Goal: Information Seeking & Learning: Learn about a topic

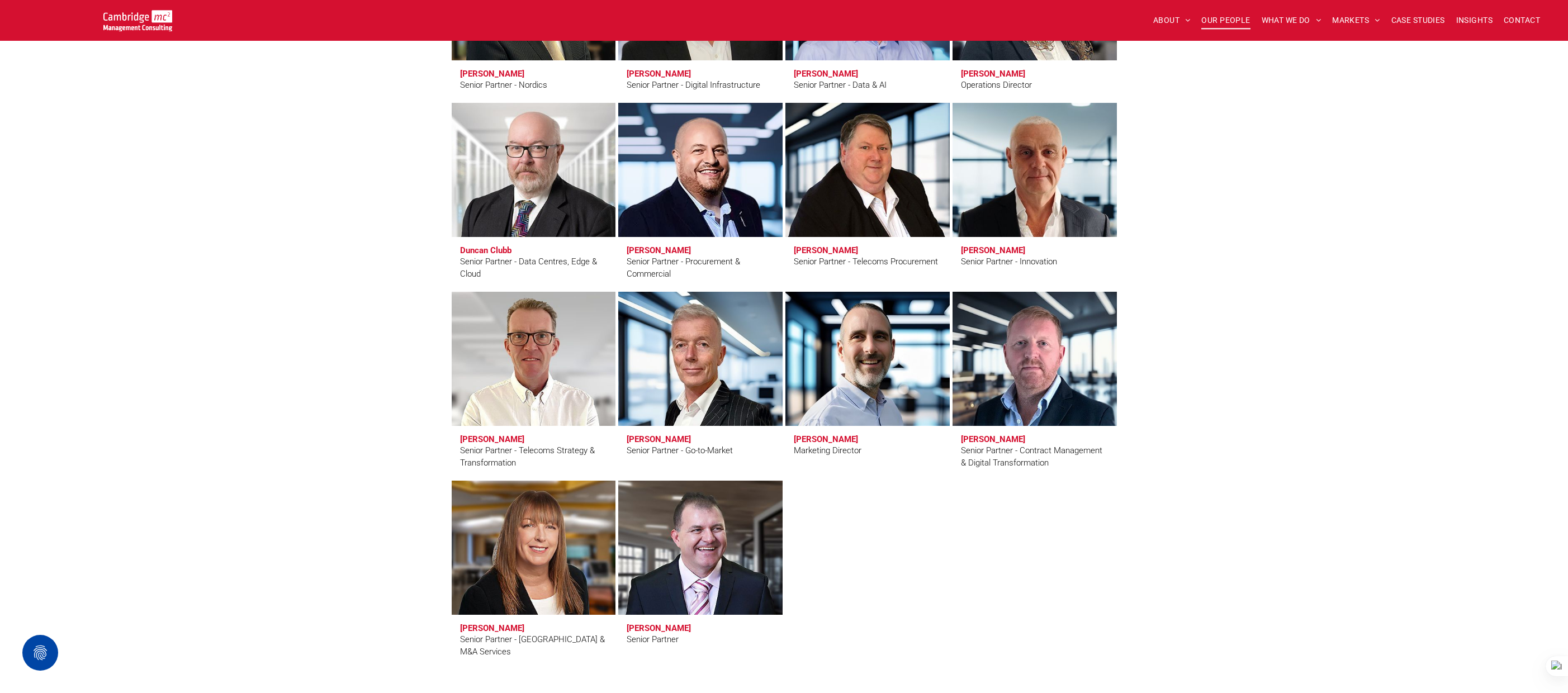
scroll to position [1600, 0]
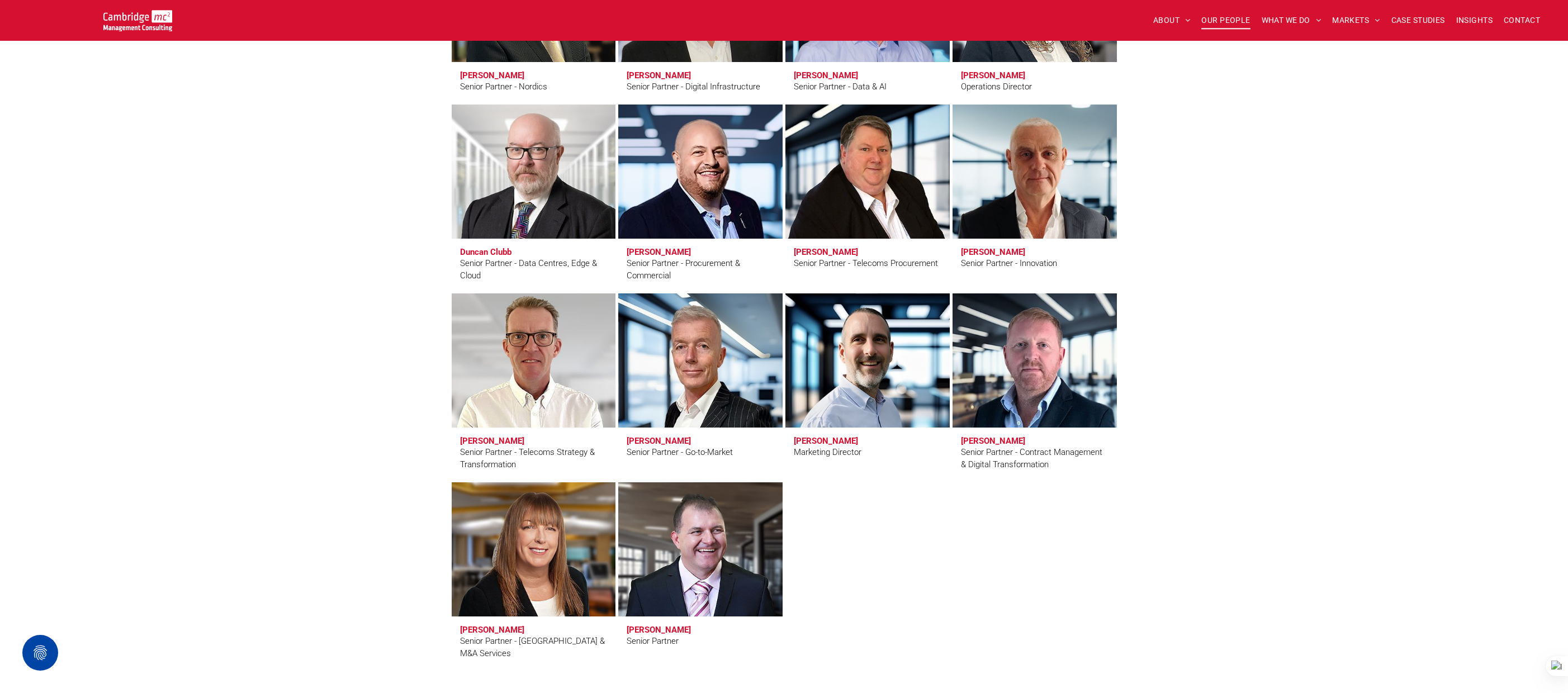
drag, startPoint x: 520, startPoint y: 452, endPoint x: 534, endPoint y: 460, distance: 16.1
click at [534, 460] on div "Senior Partner - Telecoms Strategy & Transformation" at bounding box center [534, 459] width 148 height 25
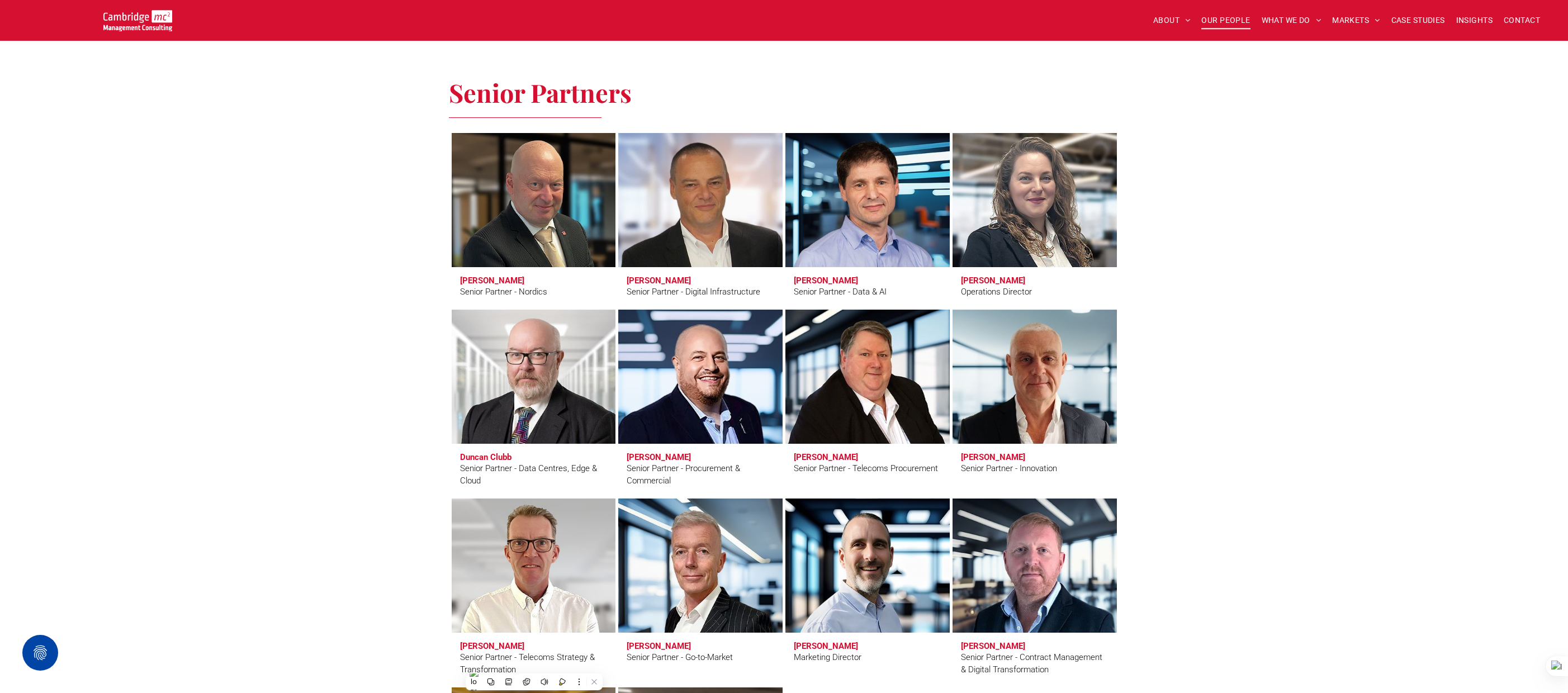
scroll to position [1492, 0]
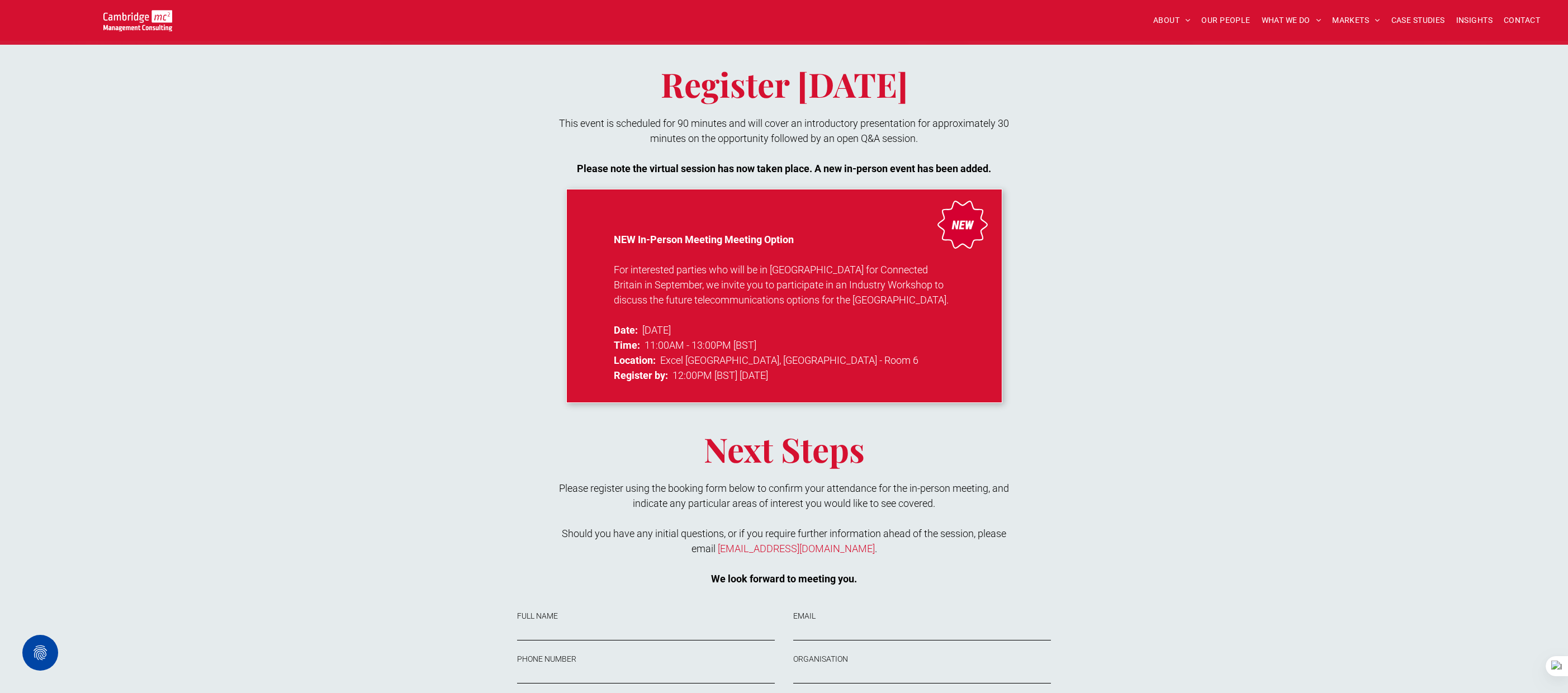
scroll to position [801, 0]
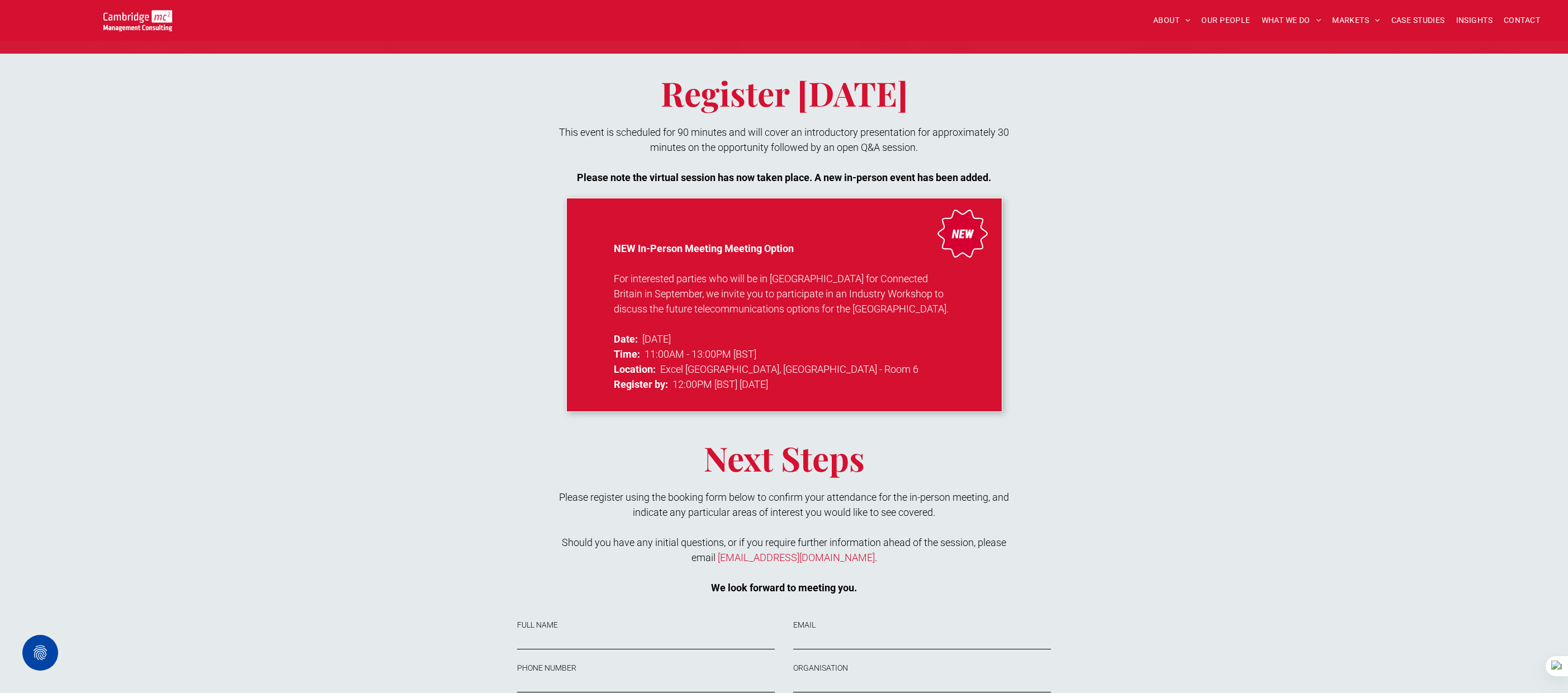
click at [472, 116] on div "Register Today This event is scheduled for 90 minutes and will cover an introdu…" at bounding box center [784, 480] width 670 height 853
